Goal: Communication & Community: Answer question/provide support

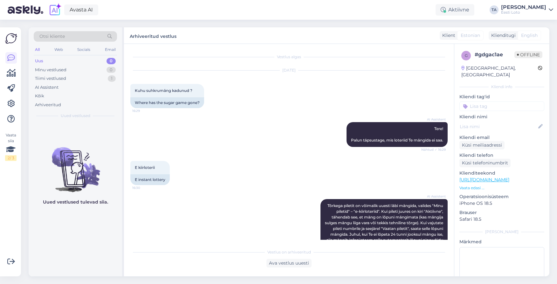
scroll to position [1290, 0]
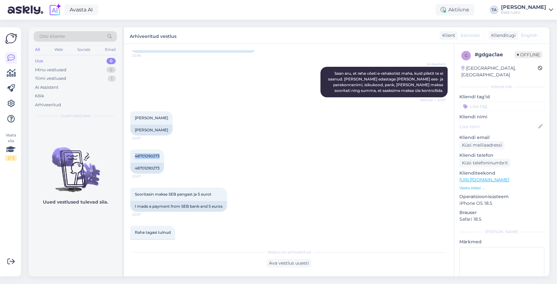
click at [40, 61] on div "Uus" at bounding box center [39, 61] width 8 height 6
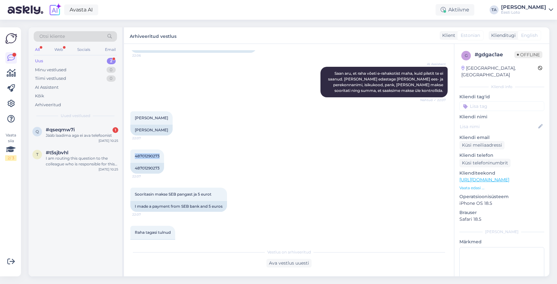
click at [42, 60] on div "Uus" at bounding box center [39, 61] width 8 height 6
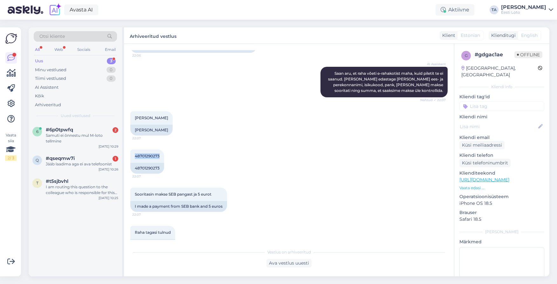
click at [41, 60] on div "Uus" at bounding box center [39, 61] width 8 height 6
click at [64, 135] on div "Samuti ei õnnestu mul M-loto tellmine" at bounding box center [82, 138] width 72 height 11
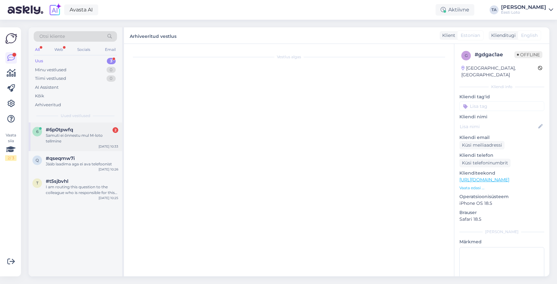
scroll to position [129, 0]
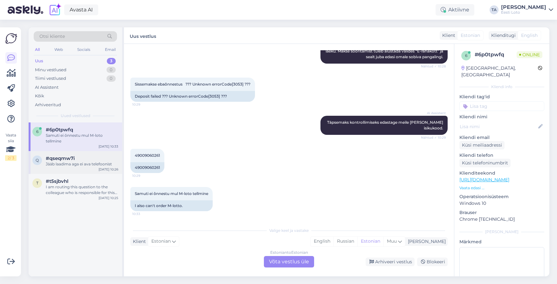
click at [66, 159] on span "#qseqmw7i" at bounding box center [60, 158] width 29 height 6
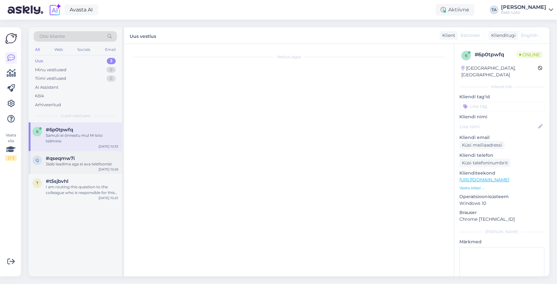
scroll to position [0, 0]
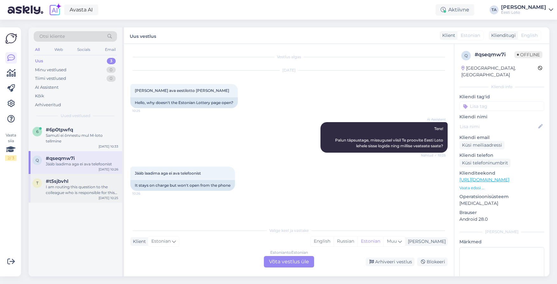
click at [61, 190] on div "I am routing this question to the colleague who is responsible for this topic. …" at bounding box center [82, 189] width 72 height 11
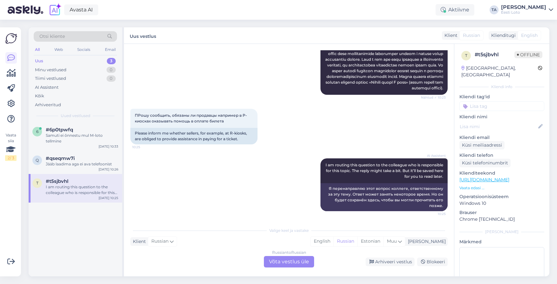
scroll to position [121, 0]
click at [438, 241] on div "[PERSON_NAME]" at bounding box center [425, 241] width 40 height 7
type input "est"
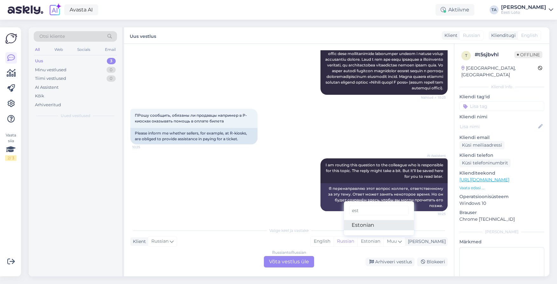
click at [391, 226] on link "Estonian" at bounding box center [379, 225] width 70 height 10
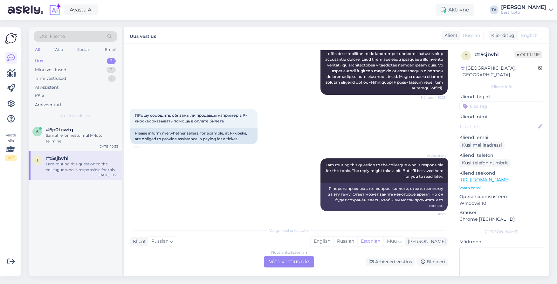
click at [298, 260] on div "Russian to Estonian Võta vestlus üle" at bounding box center [289, 261] width 50 height 11
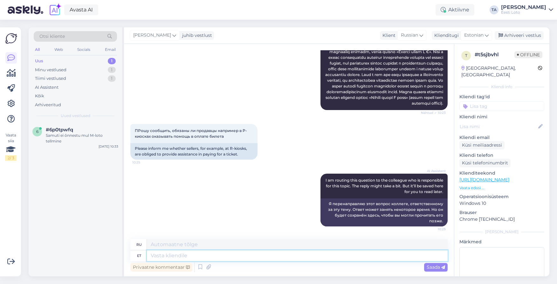
click at [187, 256] on textarea at bounding box center [297, 255] width 301 height 11
type textarea "Tere."
type textarea "Привет"
type textarea "Tere."
type textarea "Привет."
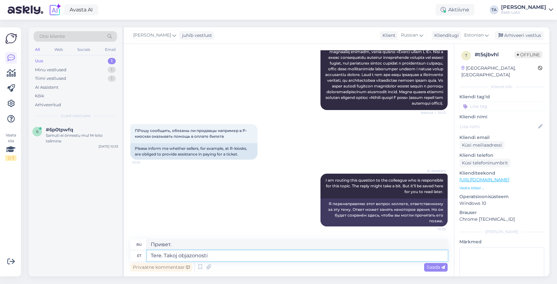
type textarea "Tere. Takoj objazonosti"
type textarea "Привет. Вот и всё."
type textarea "Tere. Takoj objazonosti u prodav"
type textarea "Привет. Такая необходимость в продаже"
type textarea "Tere. Takoj objazonosti u prodavcov"
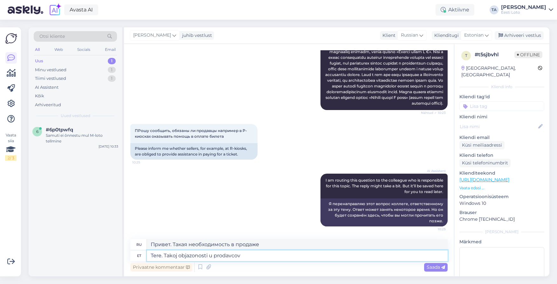
type textarea "Привет. Такая обязанность у продуктов"
type textarea "Tere. Takoj objazonosti u prodavcov net"
type textarea "Привет. Такая обязанность в сети продуктов"
type textarea "Tere. Takoj objazonosti u prodavco"
type textarea "Привет. Такая обязанность у продуктов"
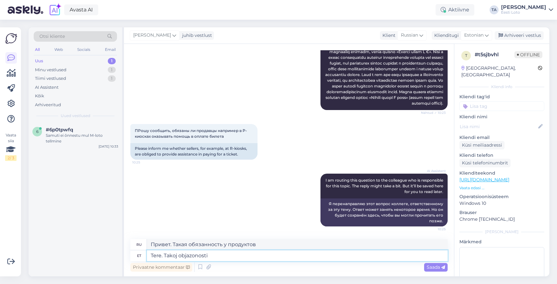
type textarea "Tere. Takoj objazonosti"
type textarea "Привет. Вот и всё."
type textarea "Tere. Tako"
type textarea "Привет."
type textarea "Tere. Otseselt"
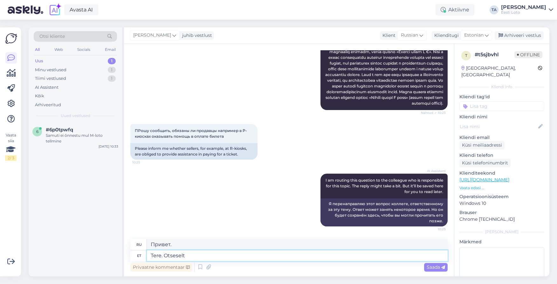
type textarea "Привет. Напрямую."
type textarea "Tere. Otseselt sellist"
type textarea "Привет. Именно так."
type textarea "Tere. Otseselt sellist nõuded"
type textarea "Привет. Прямо такие требования"
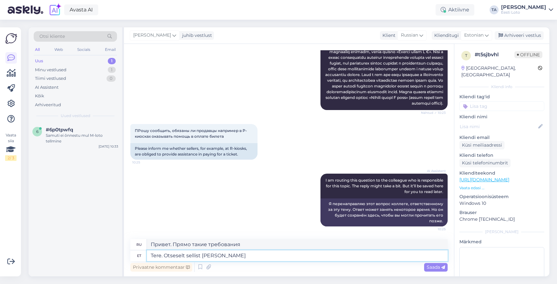
type textarea "Tere. Otseselt sellist nõu"
type textarea "Привет. Прямо такой совет."
type textarea "Tere. Otseselt sellist nõuet"
type textarea "Привет. Прямо такое требование"
type textarea "Tere. Otseselt sellist nõuet müüjatel"
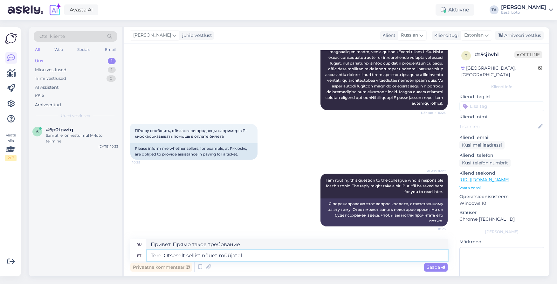
type textarea "Здравствуйте. Прямо от продавцов такое требование."
type textarea "Tere. Otseselt sellist nõuet müüjatel ei o"
type textarea "Здравствуйте. Для продавцов такого требования нет."
type textarea "Tere. Otseselt sellist nõuet müüjatel ei ole"
type textarea "Здравствуйте. К продавцам таких требований нет."
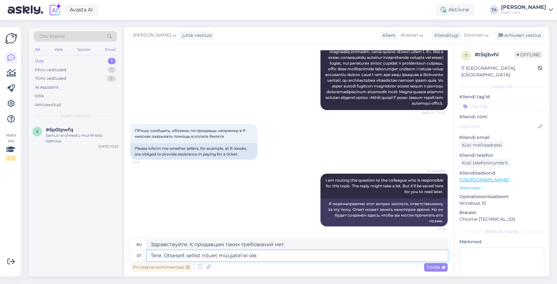
type textarea "Tere. Otseselt sellist nõuet müüjatel ei ole."
type textarea "Здравствуйте. Для продавцов такого требования нет."
type textarea "Tere. Otseselt sellist nõuet müüjatel ei ole. [PERSON_NAME]"
type textarea "Здравствуйте. Для продавцов такого требования нет. Если"
type textarea "Tere. Otseselt sellist nõuet müüjatel ei ole. Kui müüja i"
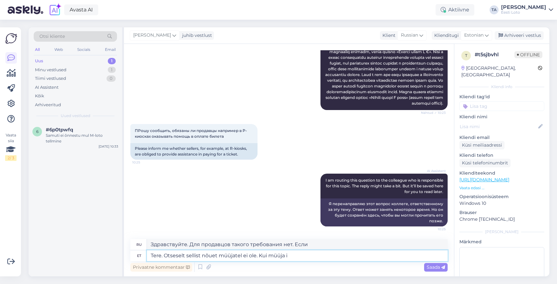
type textarea "Здравствуйте. У продавцов нет такого требования напрямую. Если продавец..."
type textarea "Tere. Otseselt sellist nõuet müüjatel ei ole. Kui müüja ise o"
type textarea "Здравствуйте. У продавцов нет такого требования напрямую. Если продавец сам..."
type textarea "Tere. Otseselt sellist nõuet müüjatel ei ole. Kui müüja ise on nüus a"
type textarea "Здравствуйте. У продавцов нет такого требования напрямую. Если продавец сам явл…"
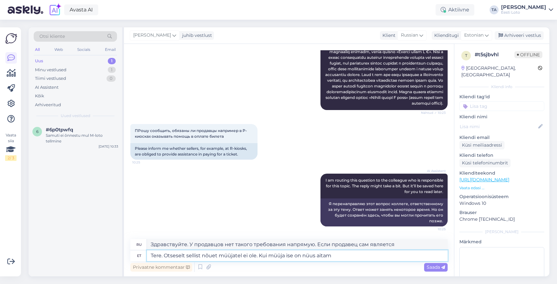
type textarea "Tere. Otseselt sellist nõuet müüjatel ei ole. Kui müüja ise on nüus aitama"
type textarea "Здравствуйте. Для продавцов такого требования нет. Если продавец сам готов помо…"
click at [316, 257] on textarea "Tere. Otseselt sellist nõuet müüjatel ei ole. Kui müüja ise on nüus aitama" at bounding box center [297, 255] width 301 height 11
click at [309, 257] on textarea "Tere. Otseselt sellist nõuet müüjatel ei ole. Kui müüja ise on nüus aitama" at bounding box center [297, 255] width 301 height 11
type textarea "Tere. Otseselt sellist nõuet müüjatel ei ole. Kui müüja ise on nõus aitama"
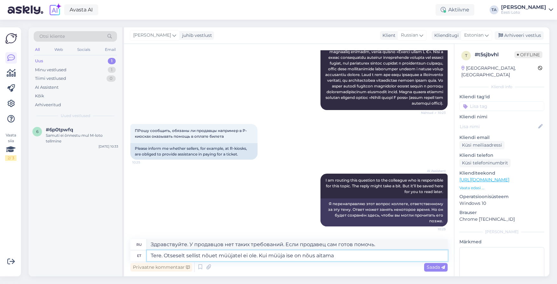
type textarea "Здравствуйте. У продавцов нет таких требований напрямую. Если продавец сам гото…"
click at [340, 257] on textarea "Tere. Otseselt sellist nõuet müüjatel ei ole. Kui müüja ise on nõus aitama" at bounding box center [297, 255] width 301 height 11
type textarea "Tere. Otseselt sellist nõuet müüjatel ei ole. Kui müüja ise on nõus aitama see e"
type textarea "Здравствуйте. Для продавцов такого требования нет. Если продавец сам готов помо…"
type textarea "Tere. Otseselt sellist nõuet müüjatel ei ole. Kui müüja ise on nõus aitama see …"
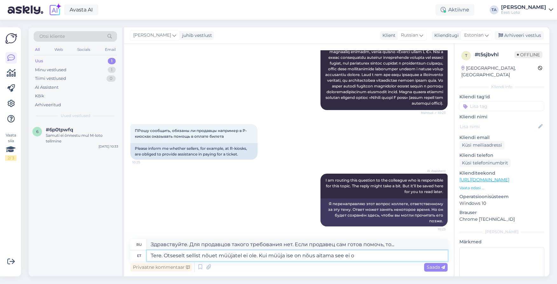
type textarea "Здравствуйте. Напрямую от продавцов такого требования нет. Если продавец сам го…"
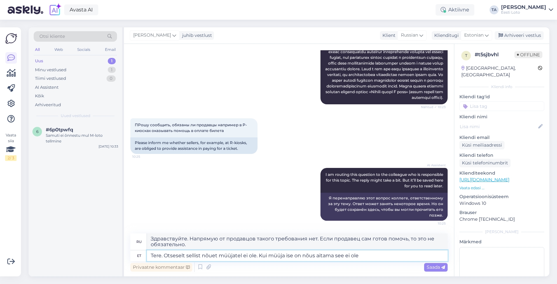
type textarea "Tere. Otseselt sellist nõuet müüjatel ei ole. Kui müüja ise on nõus aitama see …"
type textarea "Здравствуйте. Для продавцов такого требования нет. Если продавец сам готов помо…"
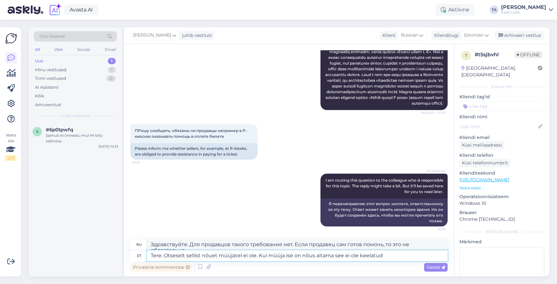
type textarea "Tere. Otseselt sellist nõuet müüjatel ei ole. Kui müüja ise on nõus aitama see …"
type textarea "Здравствуйте. Для продавцов такого прямого требования нет. Если продавец сам го…"
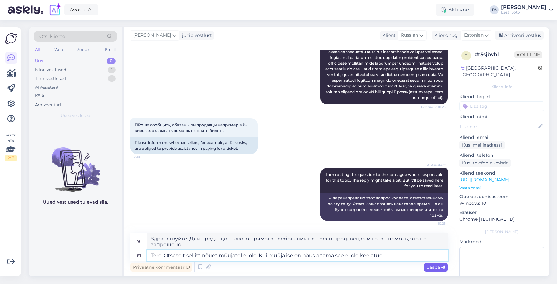
type textarea "Tere. Otseselt sellist nõuet müüjatel ei ole. Kui müüja ise on nõus aitama see …"
click at [432, 266] on span "Saada" at bounding box center [436, 267] width 18 height 6
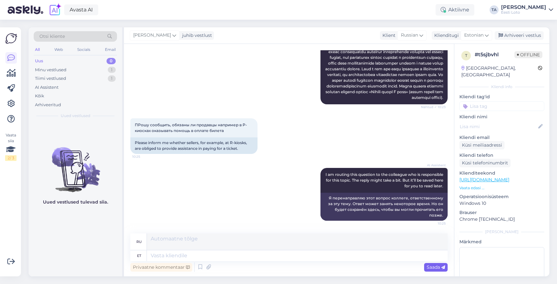
scroll to position [155, 0]
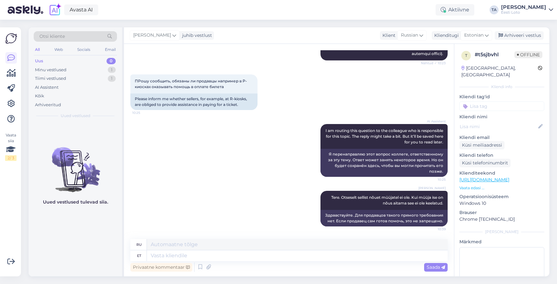
click at [482, 101] on input at bounding box center [501, 106] width 85 height 10
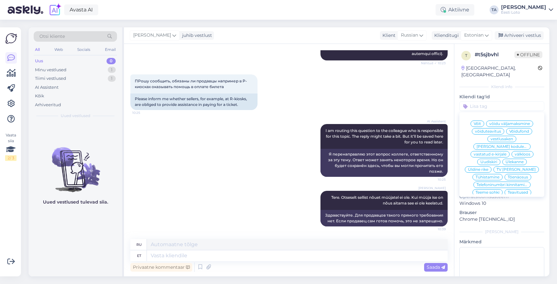
scroll to position [5, 0]
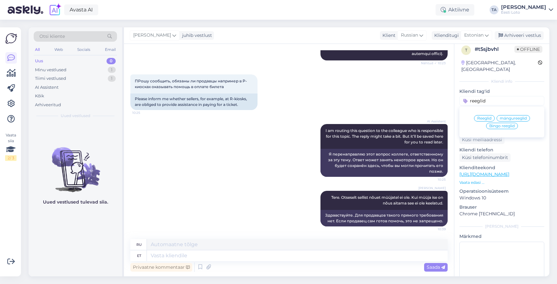
type input "reeglid"
click at [491, 115] on div "Reeglid" at bounding box center [484, 118] width 21 height 6
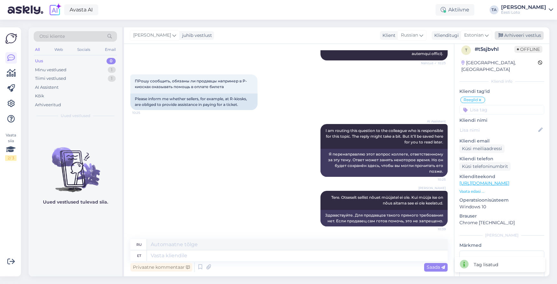
click at [512, 34] on div "Arhiveeri vestlus" at bounding box center [519, 35] width 49 height 9
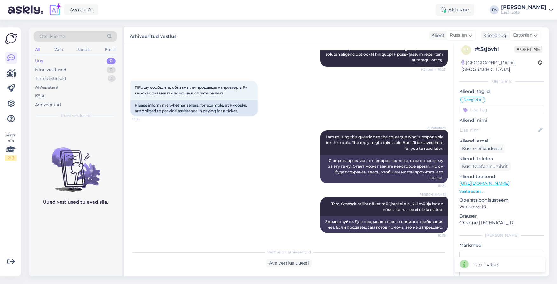
scroll to position [149, 0]
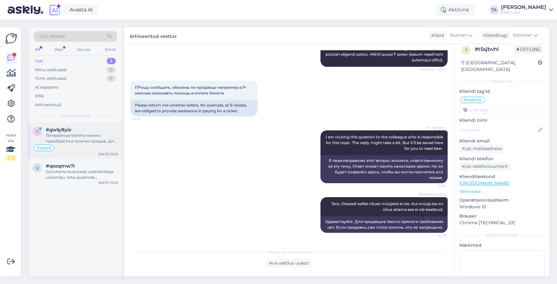
click at [72, 131] on div "#gwty8yix" at bounding box center [82, 130] width 72 height 6
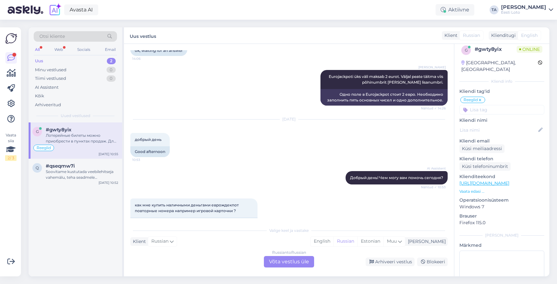
scroll to position [313, 0]
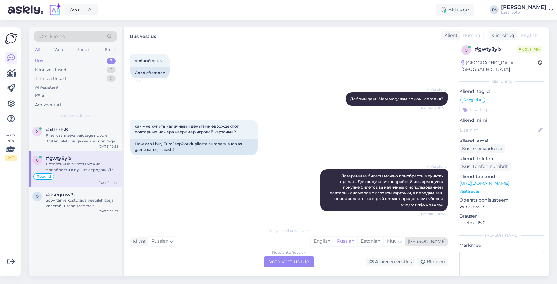
click at [436, 243] on div "[PERSON_NAME]" at bounding box center [425, 241] width 40 height 7
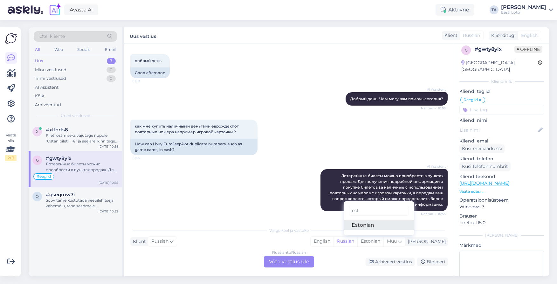
type input "est"
click at [390, 226] on link "Estonian" at bounding box center [379, 225] width 70 height 10
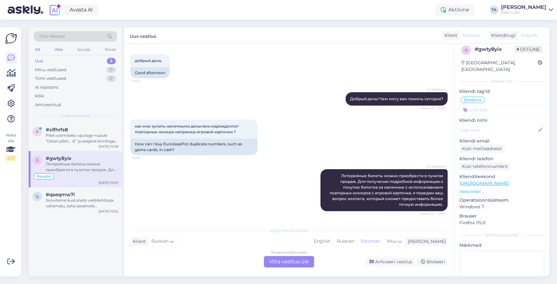
click at [288, 262] on div "Russian to Estonian Võta vestlus üle" at bounding box center [289, 261] width 50 height 11
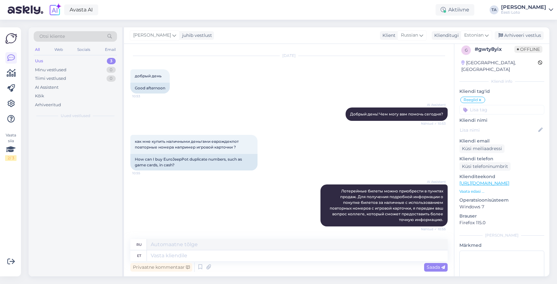
scroll to position [298, 0]
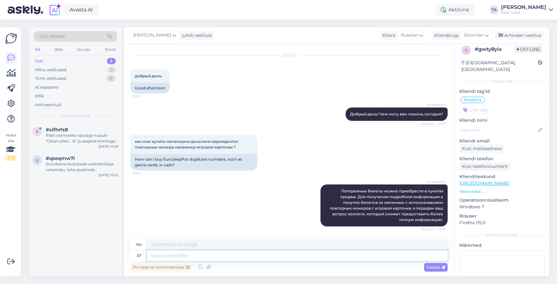
click at [174, 257] on textarea at bounding box center [297, 255] width 301 height 11
type textarea "Tere"
type textarea "Привет"
type textarea "Tere."
type textarea "Привет."
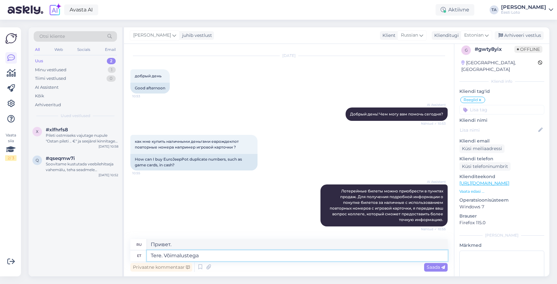
type textarea "Tere. Võimalustega s"
type textarea "Привет. С возможностями."
type textarea "Tere. Võimalustega saate u"
type textarea "Привет. С такими вариантами вы можете"
type textarea "Tere. Võimalustega saate utuda si"
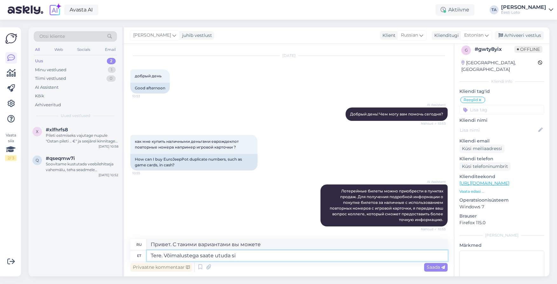
type textarea "Здравствуйте. Вы можете просмотреть варианты."
type textarea "Tere. Võimalustega saate utuda siin"
type textarea "Здравствуйте. Вы можете изучить варианты здесь."
type textarea "Tere. Võimalustega saate utuda siin:"
type textarea "Здравствуйте. Вы можете изучить варианты здесь:"
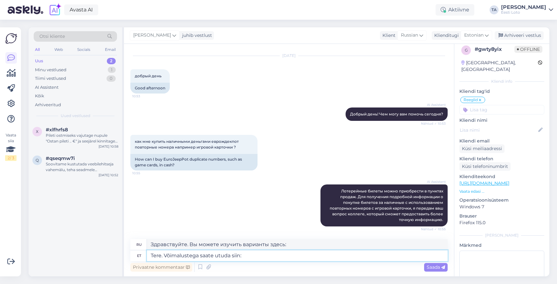
paste textarea "[URL][DOMAIN_NAME]"
type textarea "Tere. Võimalustega saate utuda siin:[URL][DOMAIN_NAME]"
type textarea "Здравствуйте. Узнать о вариантах участия можно siin:[URL][DOMAIN_NAME]"
click at [242, 257] on textarea "Tere. Võimalustega saate utuda siin:[URL][DOMAIN_NAME]" at bounding box center [297, 255] width 301 height 11
type textarea "Tere. Võimalustega saate utuda siin: [URL][DOMAIN_NAME]"
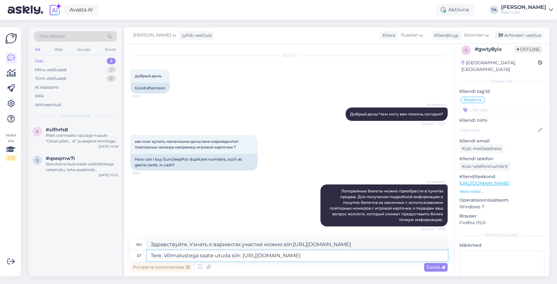
type textarea "Здравствуйте. Вы можете изучить варианты здесь: [URL][DOMAIN_NAME]"
click at [403, 256] on textarea "Tere. Võimalustega saate utuda siin: [URL][DOMAIN_NAME]" at bounding box center [297, 255] width 301 height 11
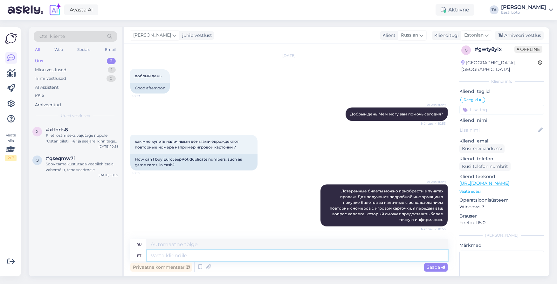
scroll to position [347, 0]
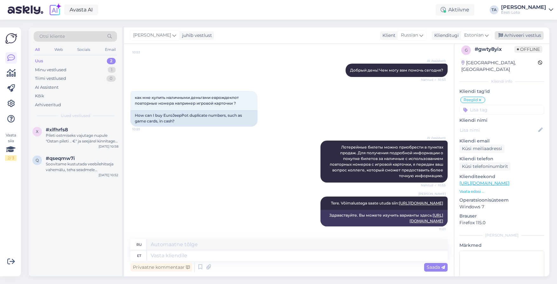
click at [523, 34] on div "Arhiveeri vestlus" at bounding box center [519, 35] width 49 height 9
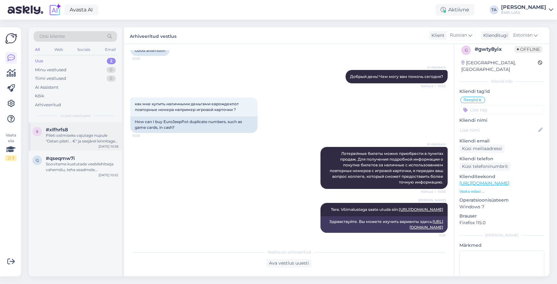
click at [61, 140] on div "Pileti ostmiseks vajutage nupule "Ostan pileti .. €" ja seejärel kinnitage ost." at bounding box center [82, 138] width 72 height 11
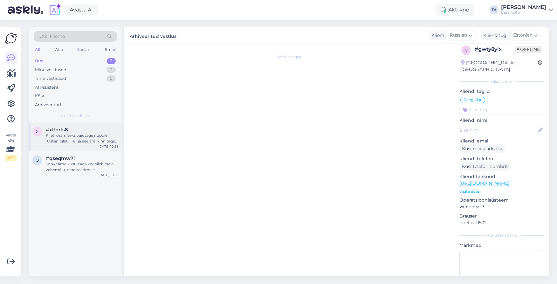
scroll to position [13, 0]
